Goal: Navigation & Orientation: Find specific page/section

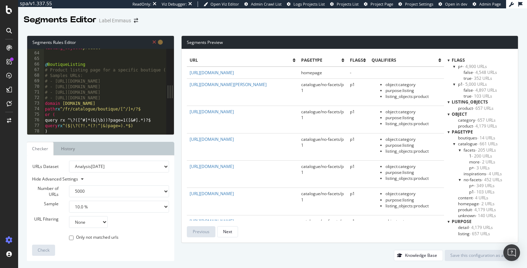
select select "5000"
select select "10"
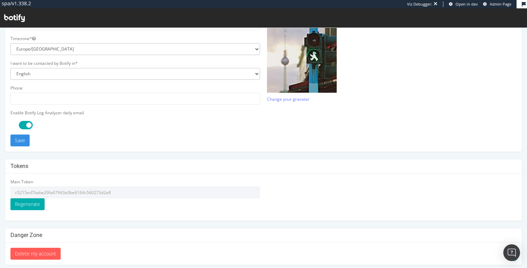
scroll to position [198, 0]
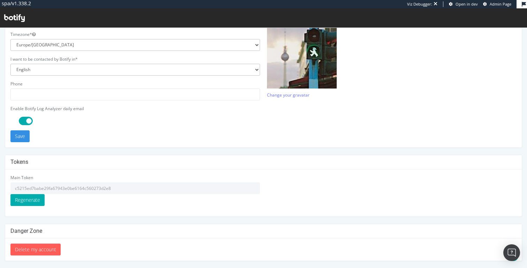
click at [74, 187] on input "c5215ed7babe29fa67943e0be6164c560273d2e8" at bounding box center [135, 188] width 250 height 12
